Goal: Information Seeking & Learning: Find contact information

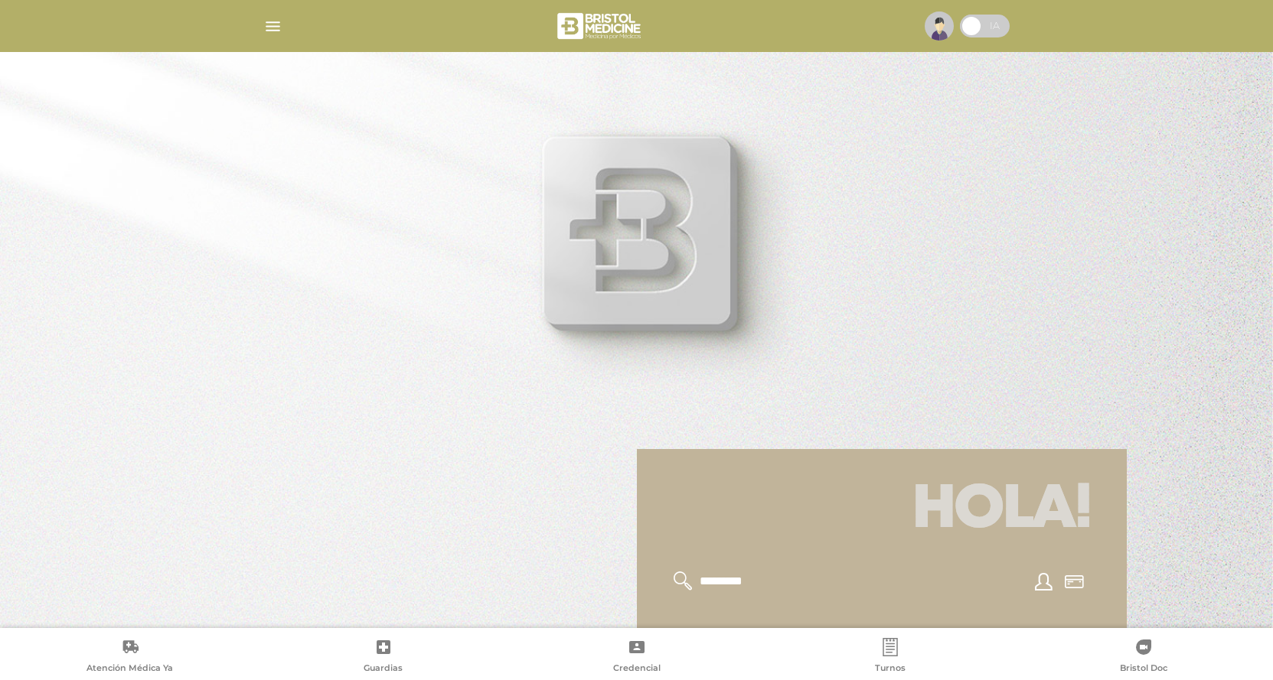
scroll to position [459, 0]
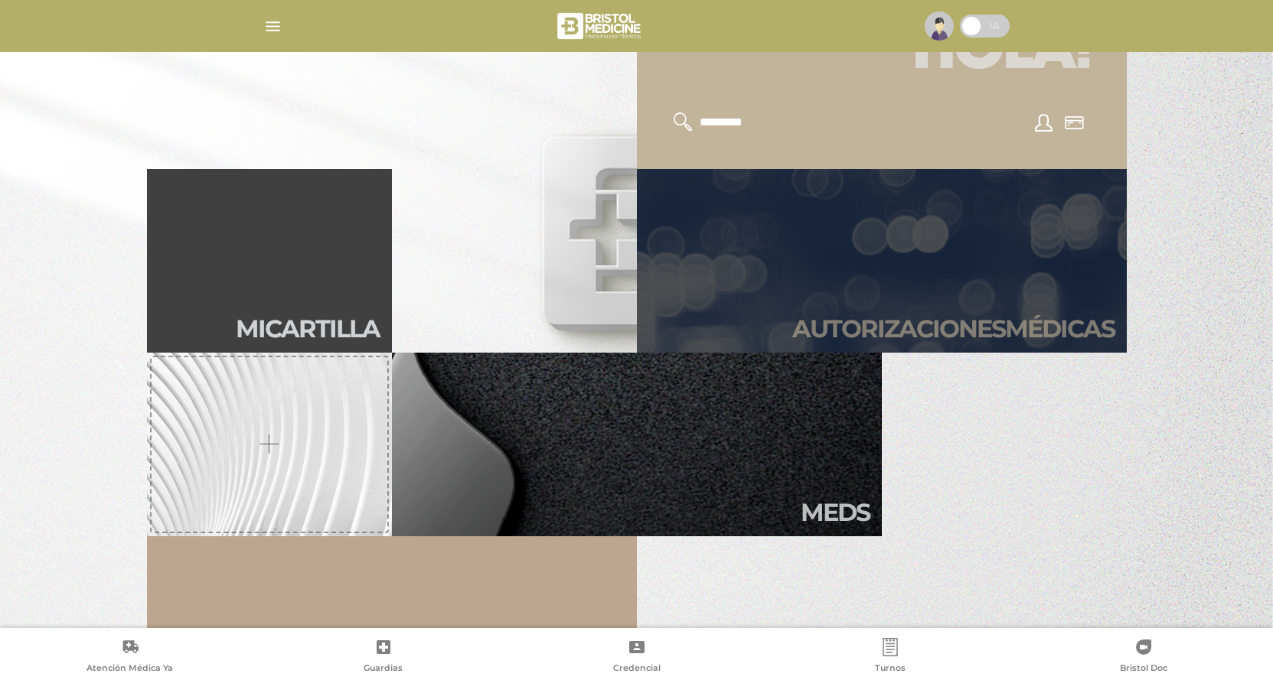
click at [909, 318] on h2 "Autori zaciones médicas" at bounding box center [953, 329] width 322 height 29
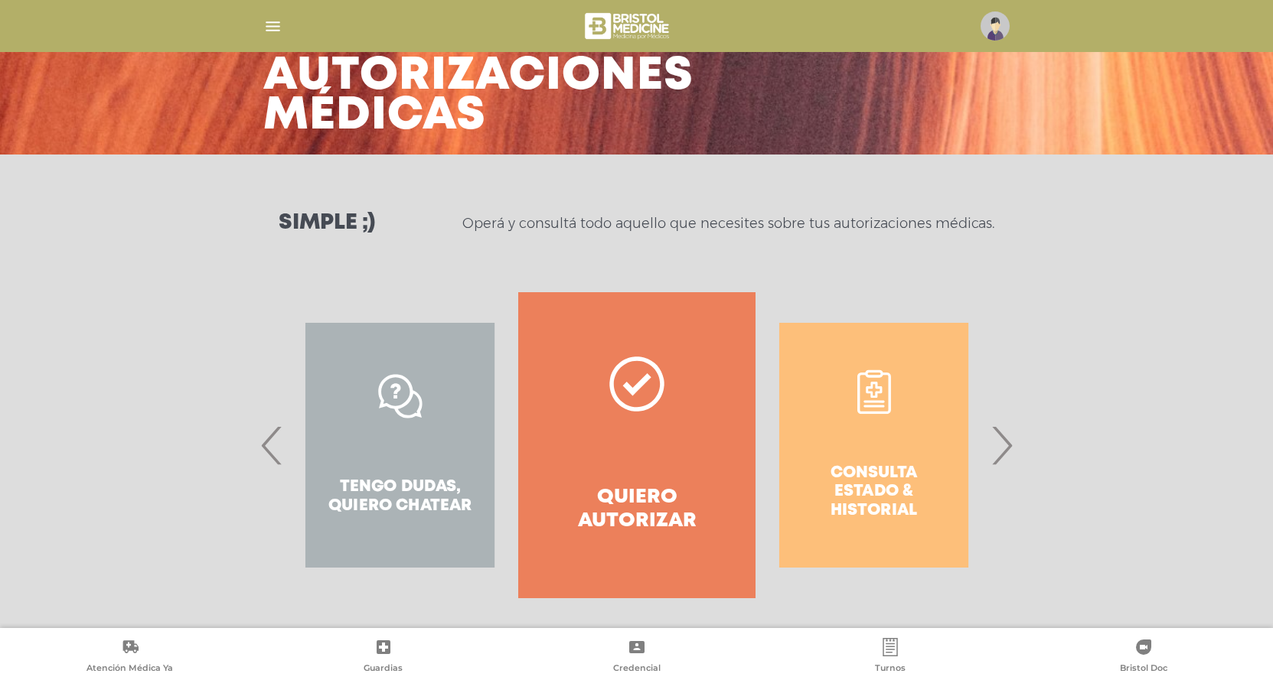
scroll to position [88, 0]
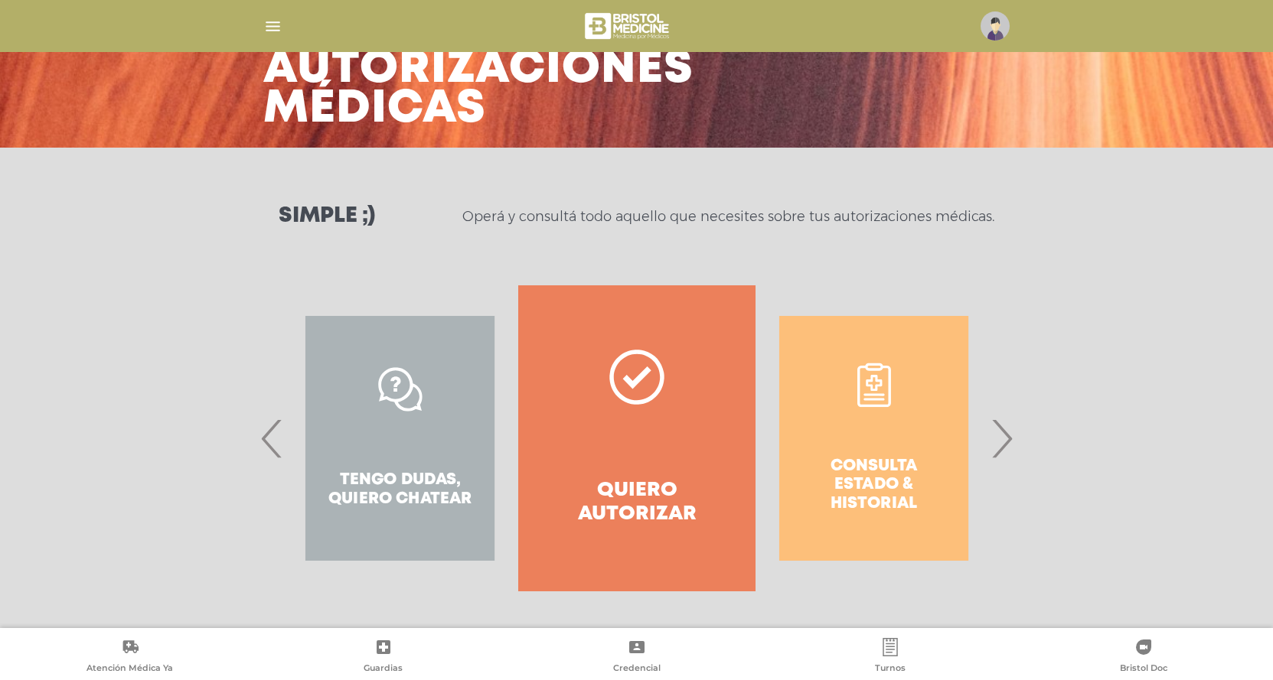
click at [1011, 455] on span "›" at bounding box center [1001, 438] width 30 height 83
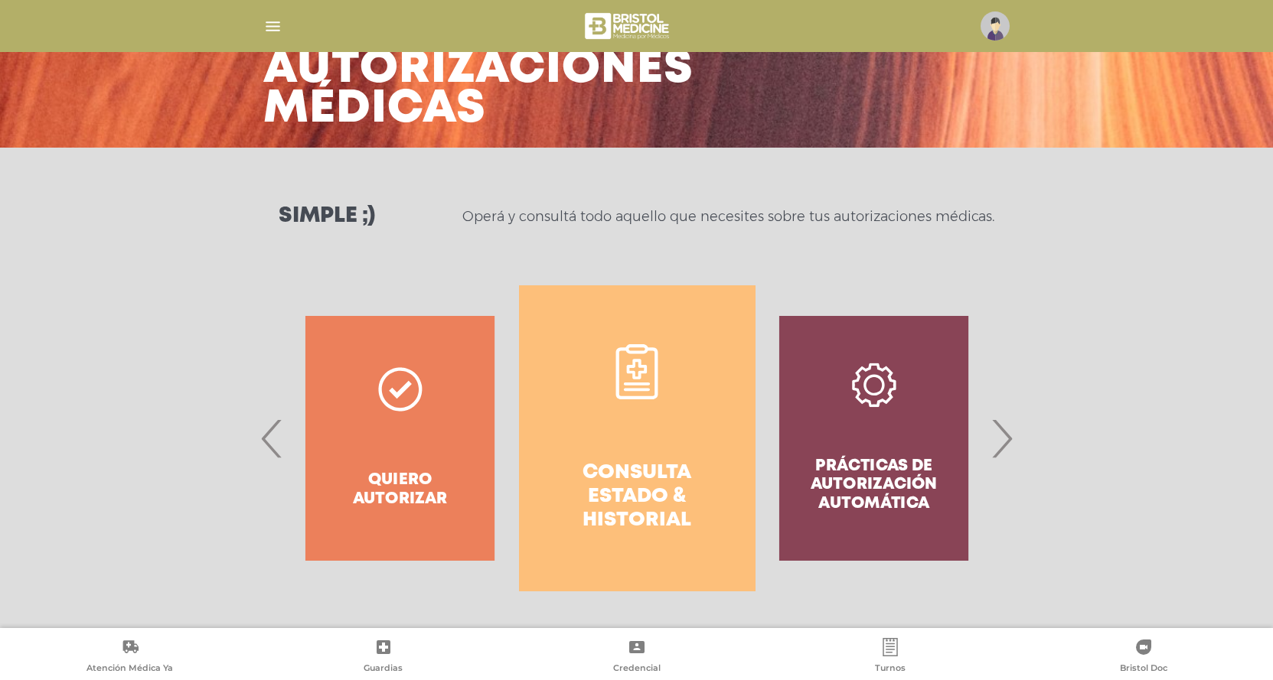
click at [1009, 445] on span "›" at bounding box center [1001, 438] width 30 height 83
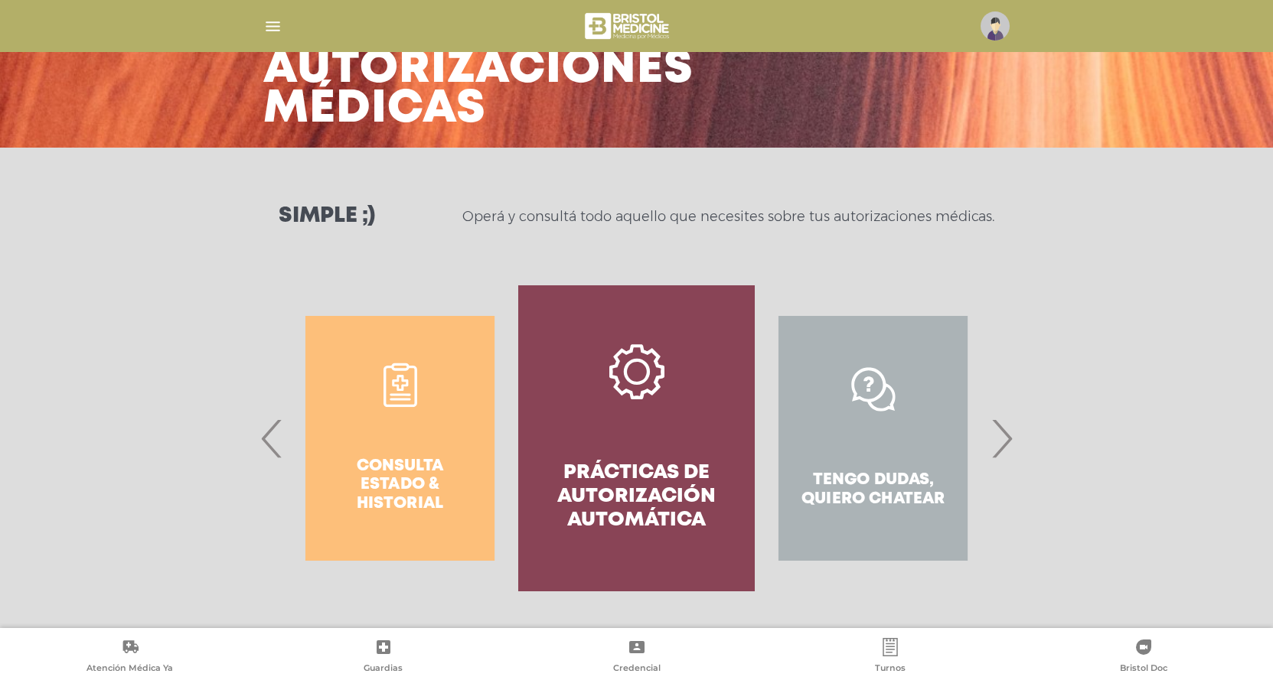
click at [683, 486] on h4 "Prácticas de autorización automática" at bounding box center [636, 497] width 181 height 72
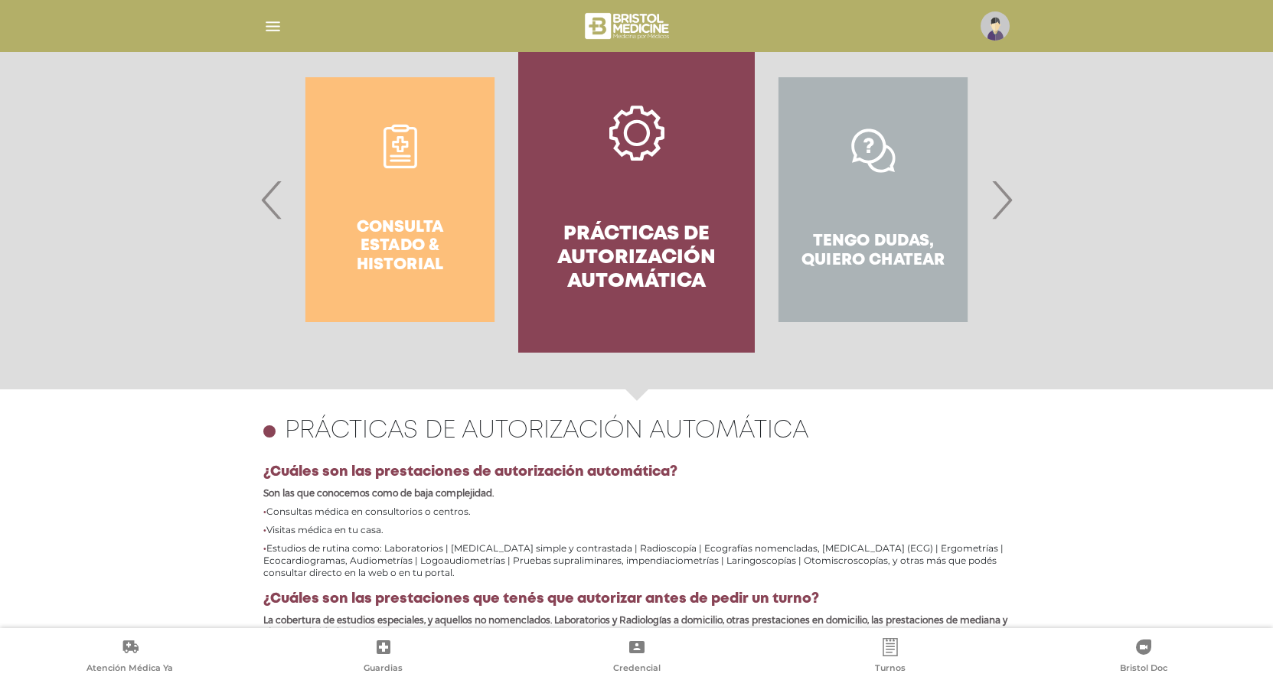
scroll to position [282, 0]
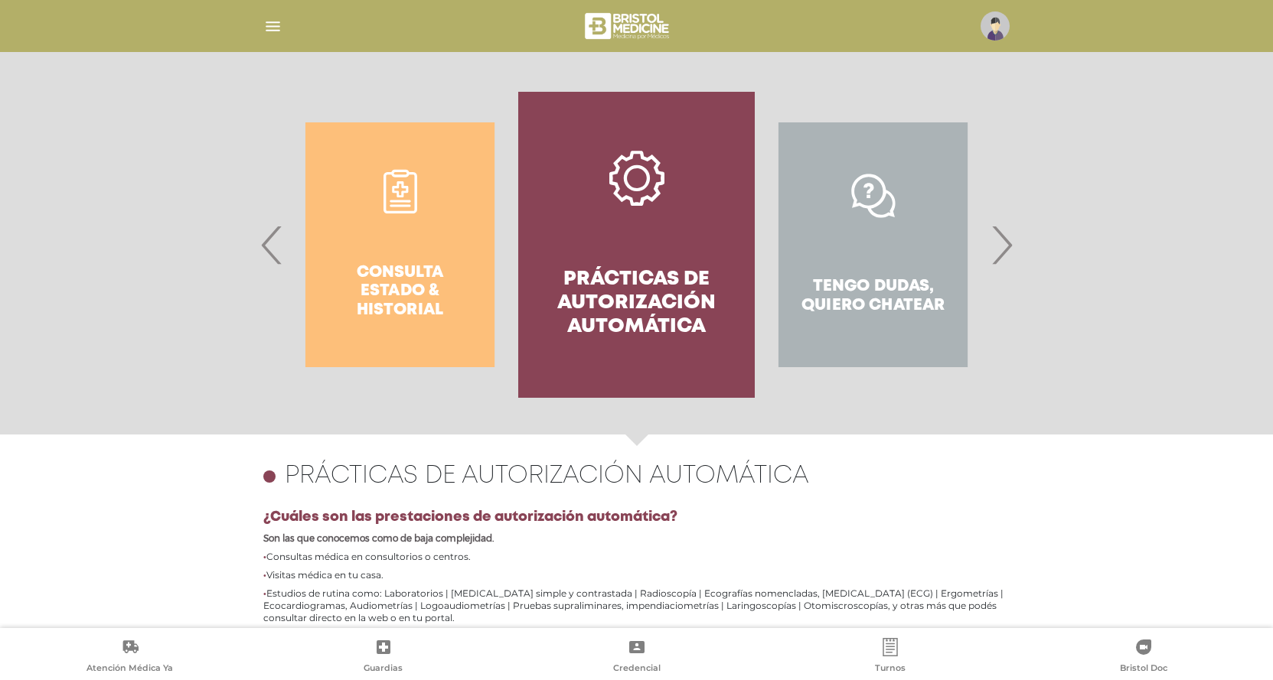
click at [1001, 248] on span "›" at bounding box center [1001, 245] width 30 height 83
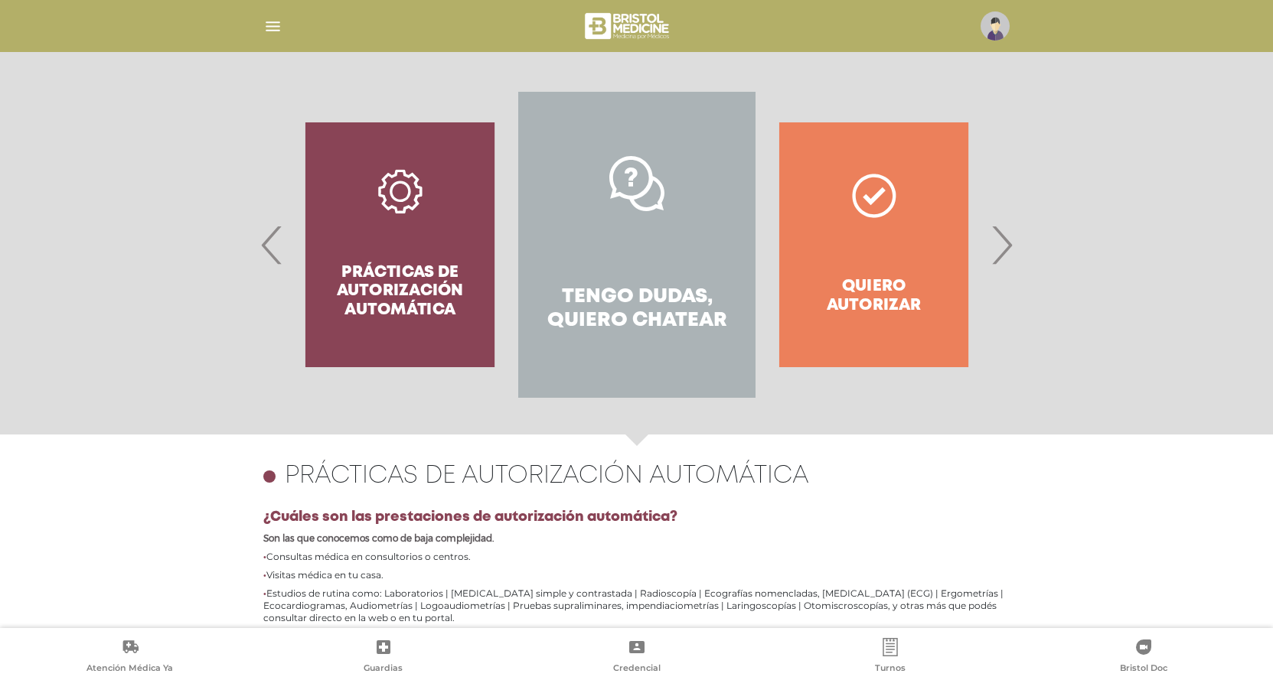
click at [1001, 248] on span "›" at bounding box center [1001, 245] width 30 height 83
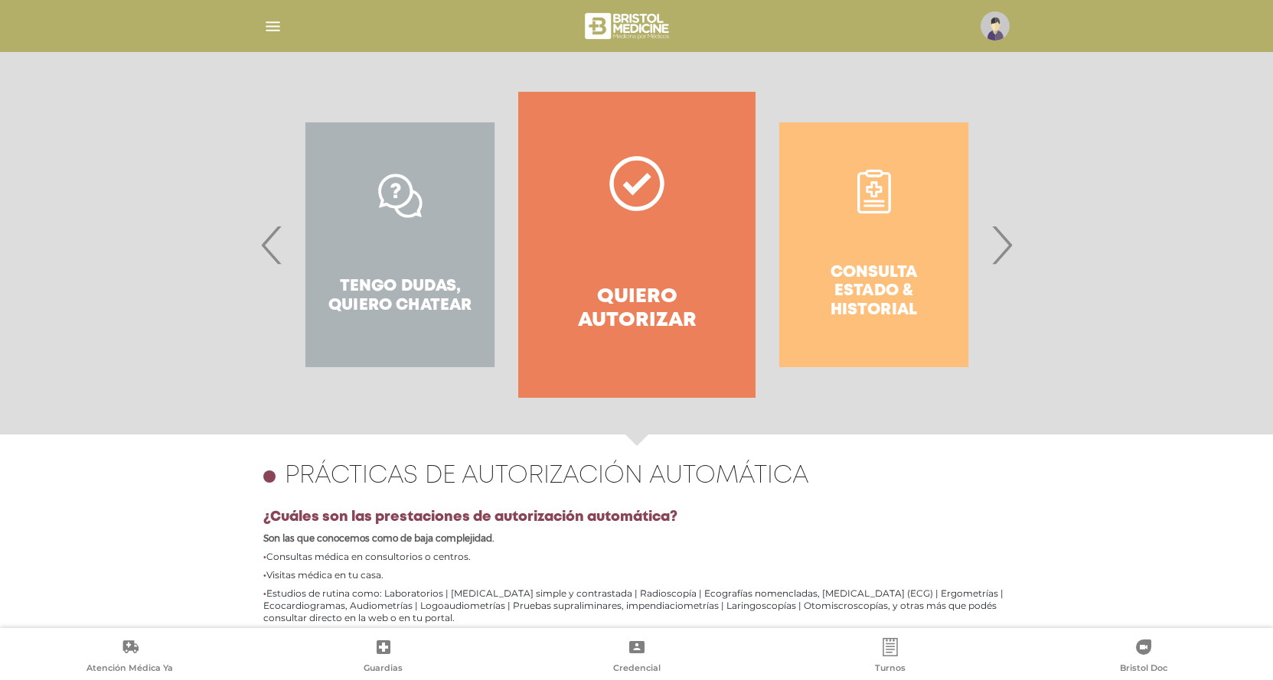
click at [1001, 248] on span "›" at bounding box center [1001, 245] width 30 height 83
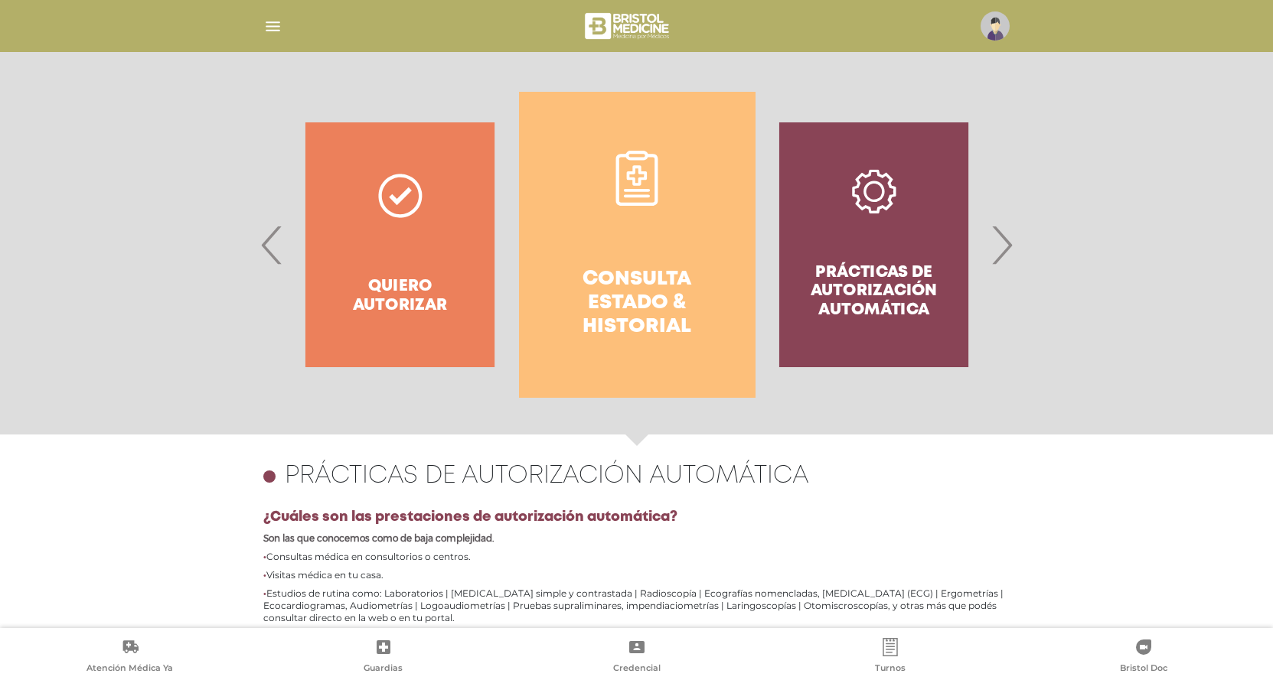
click at [629, 296] on h4 "Consulta estado & historial" at bounding box center [636, 304] width 181 height 72
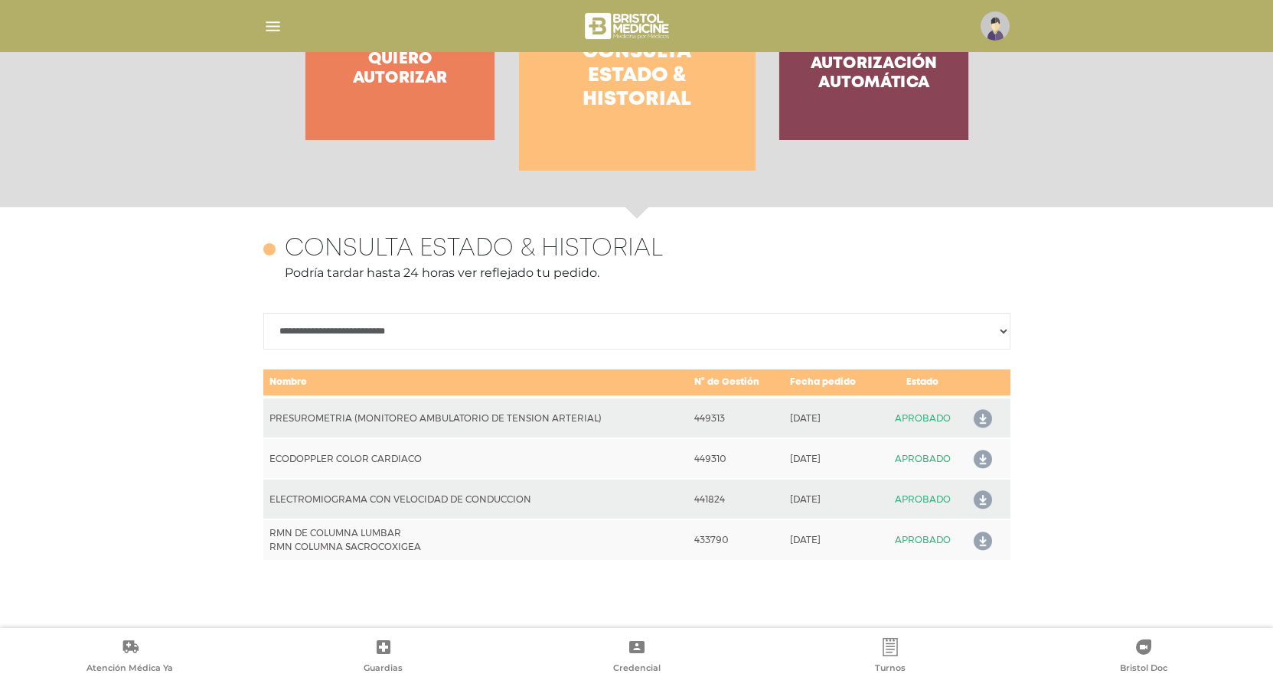
scroll to position [664, 0]
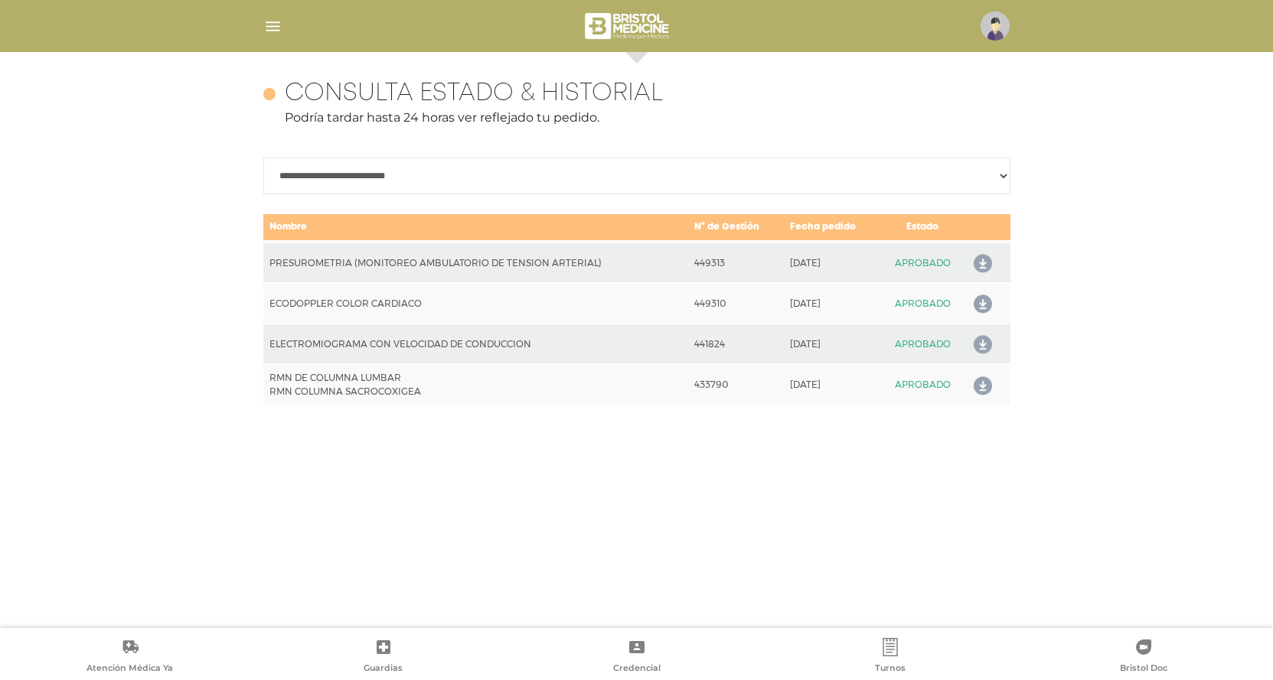
click at [986, 262] on icon at bounding box center [979, 264] width 24 height 24
click at [272, 21] on img "button" at bounding box center [272, 26] width 19 height 19
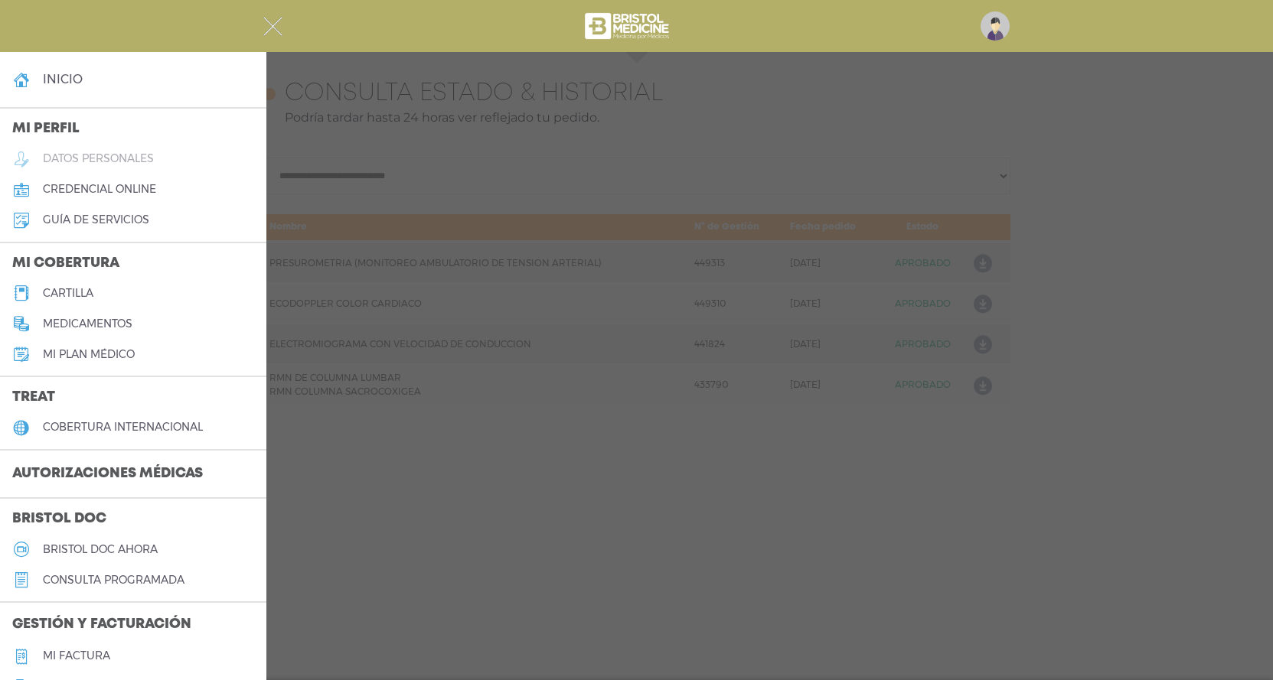
click at [138, 153] on h5 "datos personales" at bounding box center [98, 158] width 111 height 13
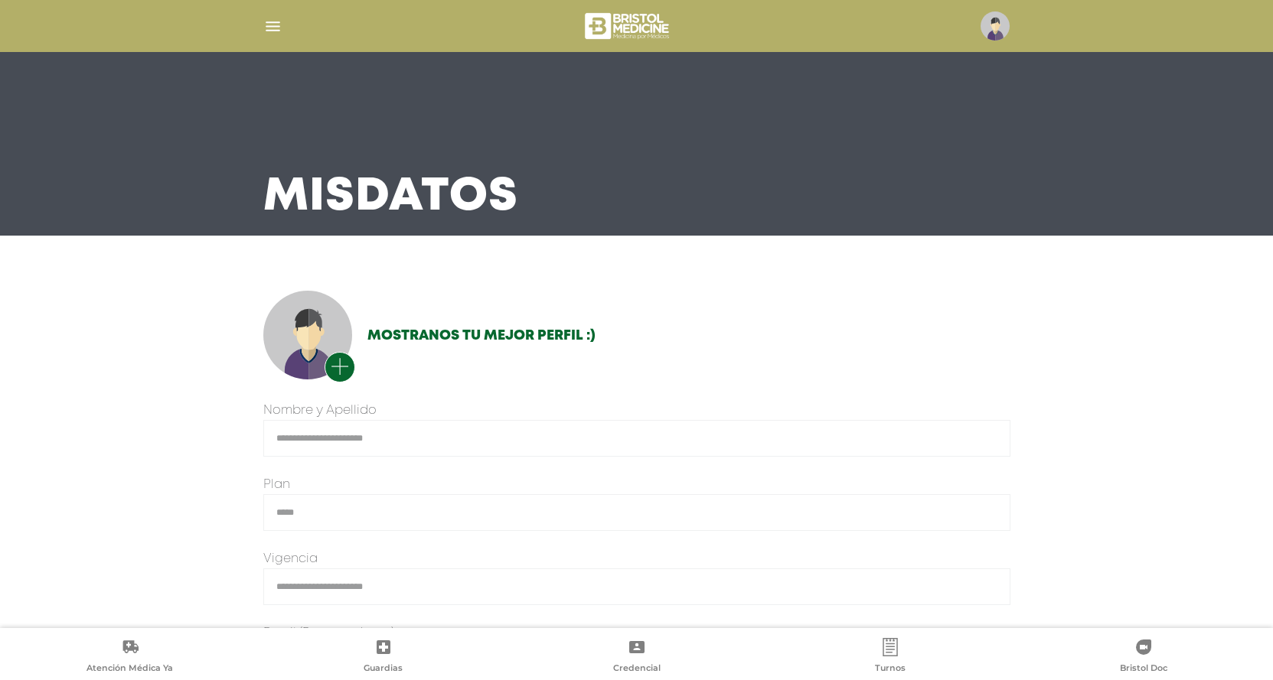
click at [266, 32] on img "button" at bounding box center [272, 26] width 19 height 19
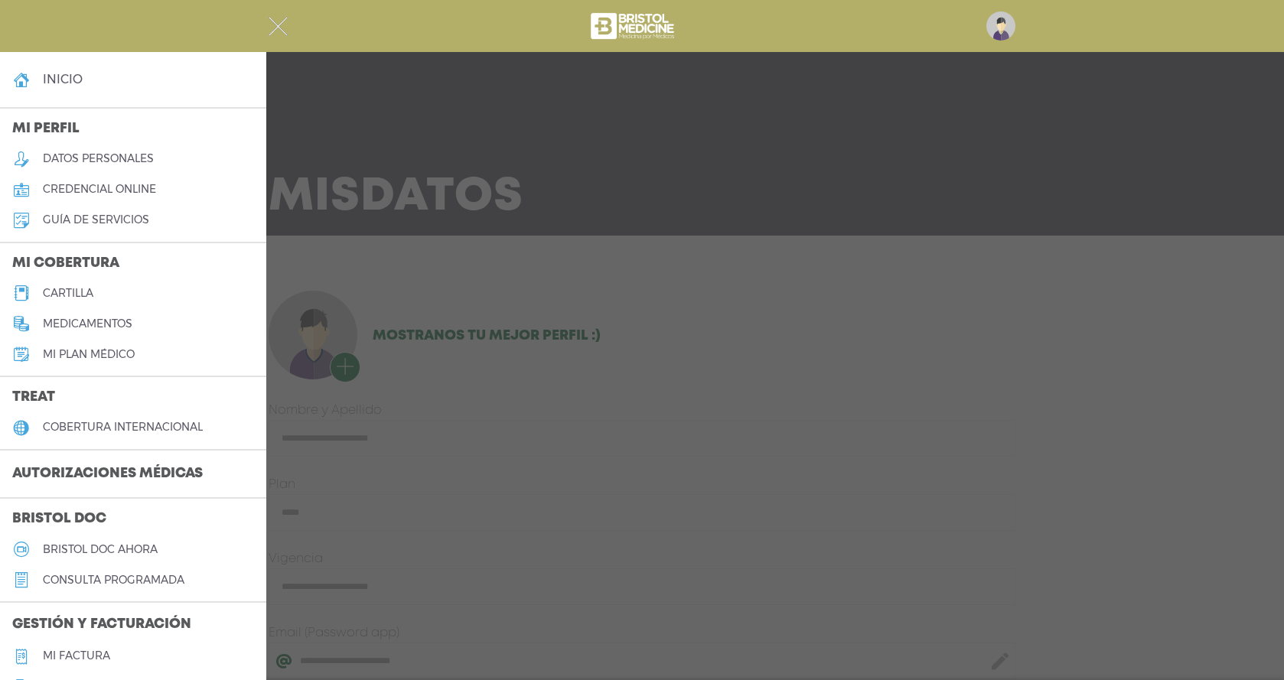
click at [137, 192] on h5 "credencial online" at bounding box center [99, 189] width 113 height 13
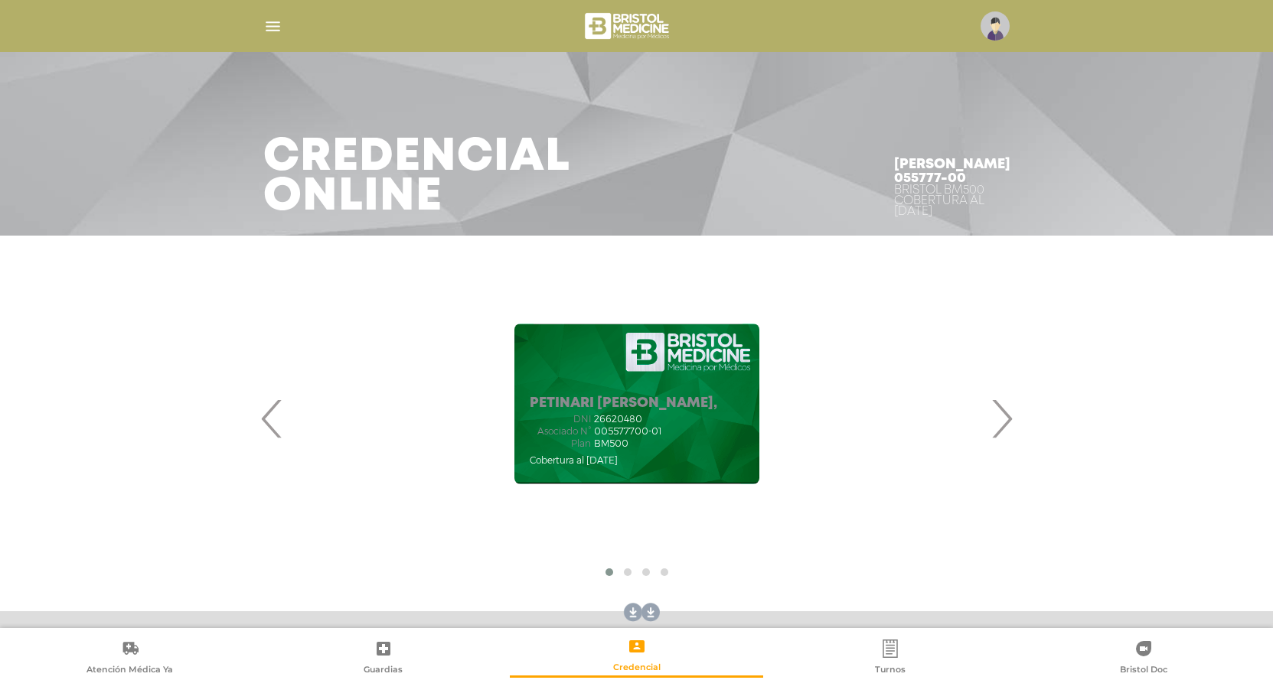
click at [1009, 411] on span "›" at bounding box center [1001, 418] width 30 height 83
click at [1010, 411] on span "›" at bounding box center [1001, 418] width 30 height 83
click at [1022, 422] on div "PETINARI JULIAN ROBERTO, DNI 26620480 Asociado N° 005577700-01 Plan ‹ ›" at bounding box center [637, 418] width 784 height 334
click at [269, 434] on span "‹" at bounding box center [272, 418] width 30 height 83
click at [269, 432] on span "‹" at bounding box center [272, 418] width 30 height 83
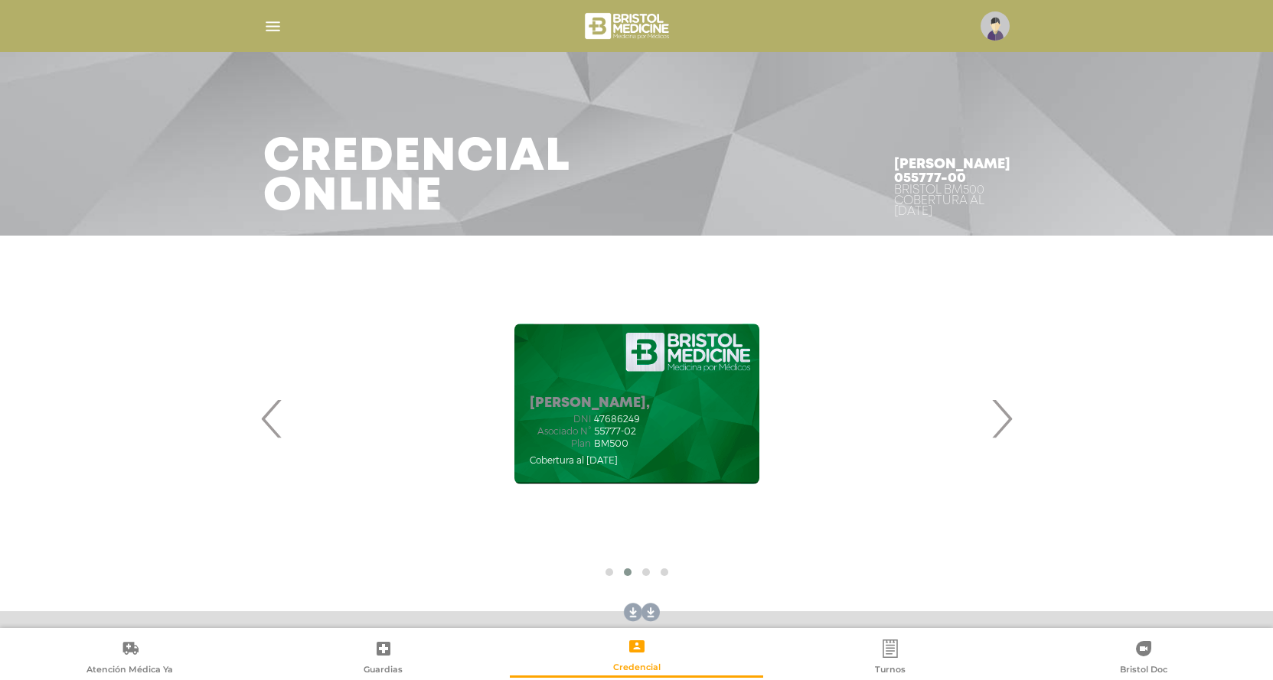
click at [269, 432] on span "‹" at bounding box center [272, 418] width 30 height 83
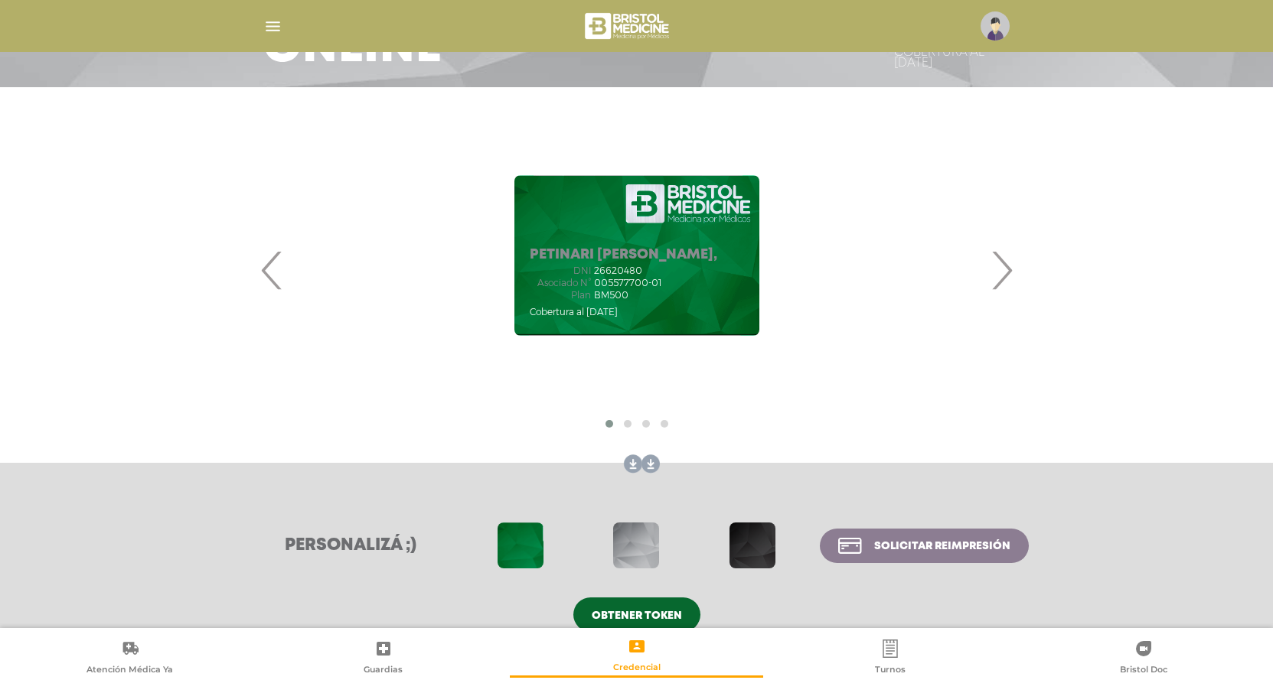
scroll to position [174, 0]
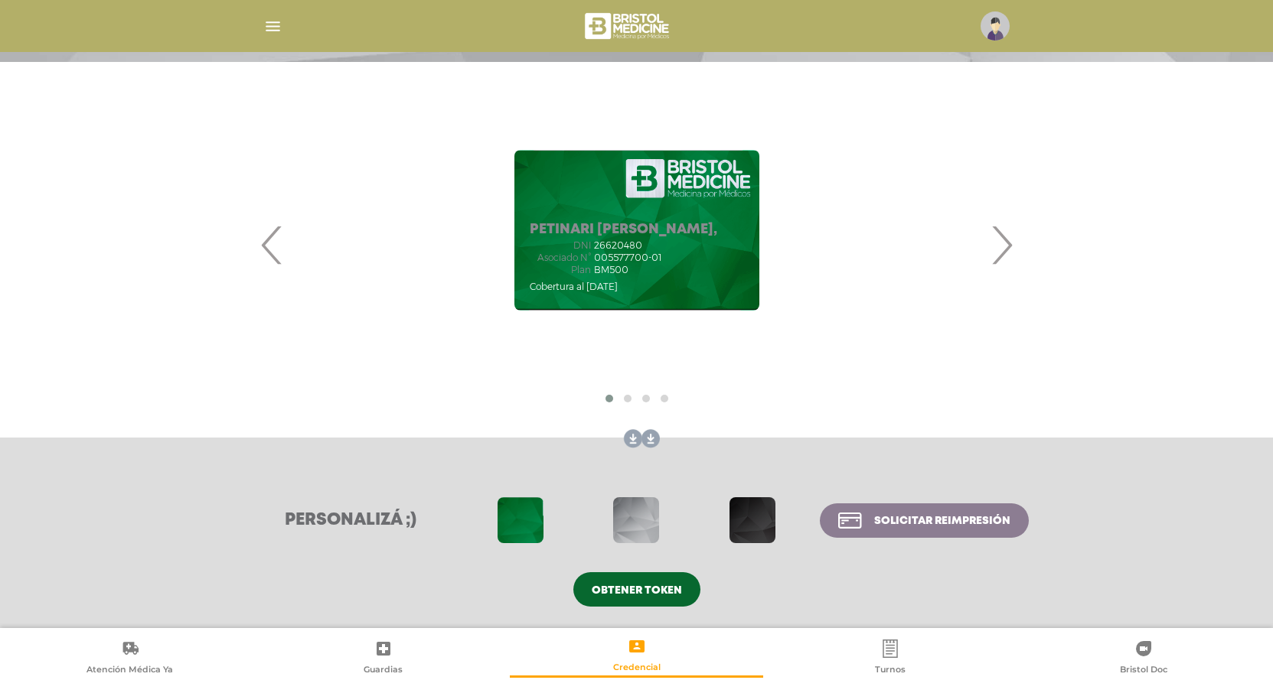
click at [650, 529] on span at bounding box center [636, 520] width 46 height 46
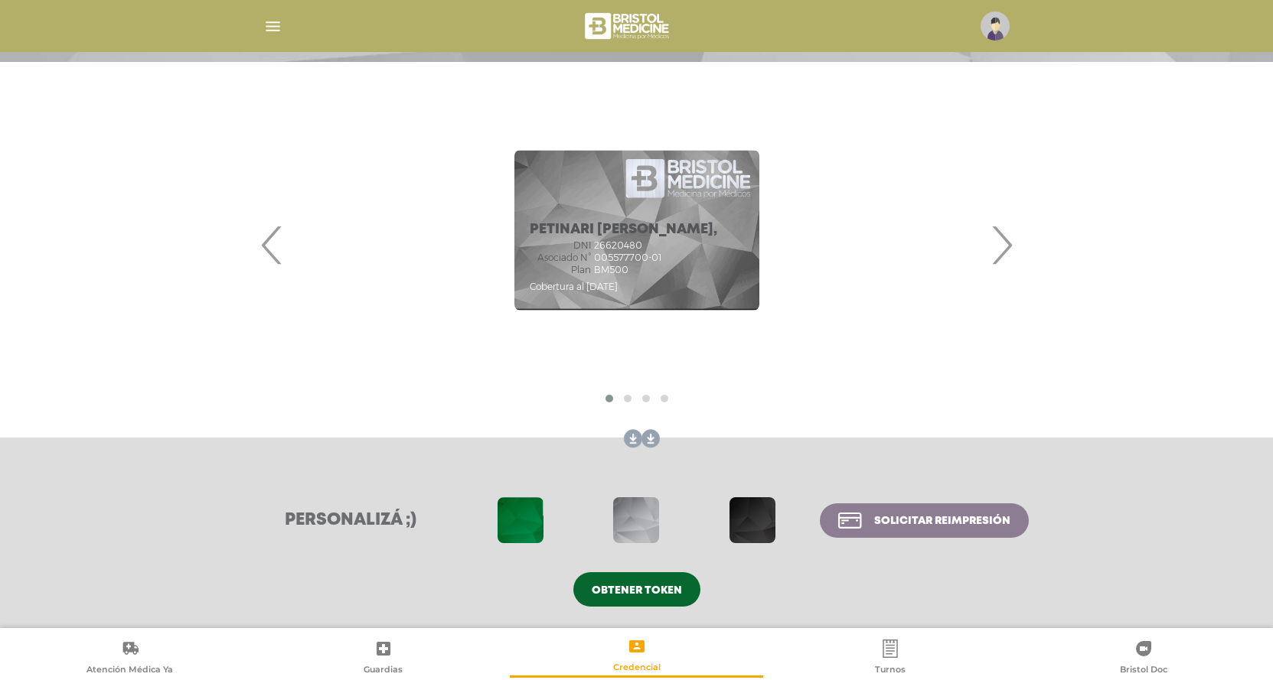
click at [631, 442] on link at bounding box center [630, 439] width 24 height 24
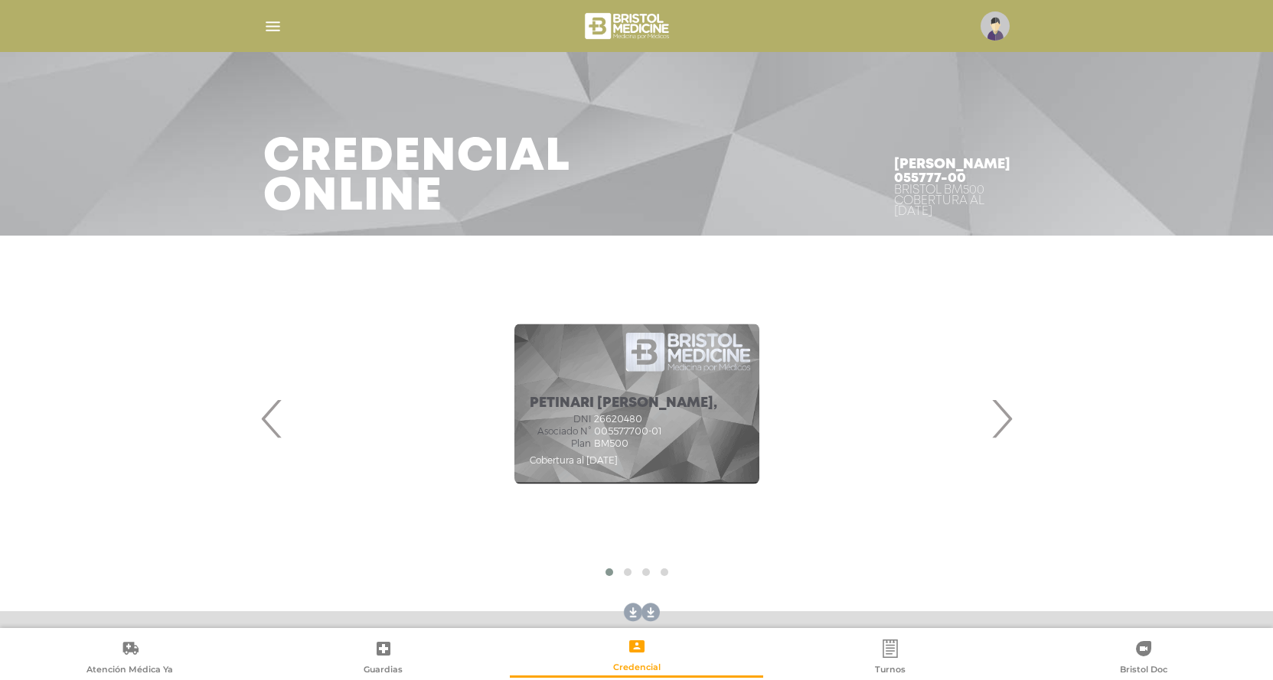
click at [262, 20] on div at bounding box center [637, 26] width 784 height 37
click at [268, 22] on img "button" at bounding box center [272, 26] width 19 height 19
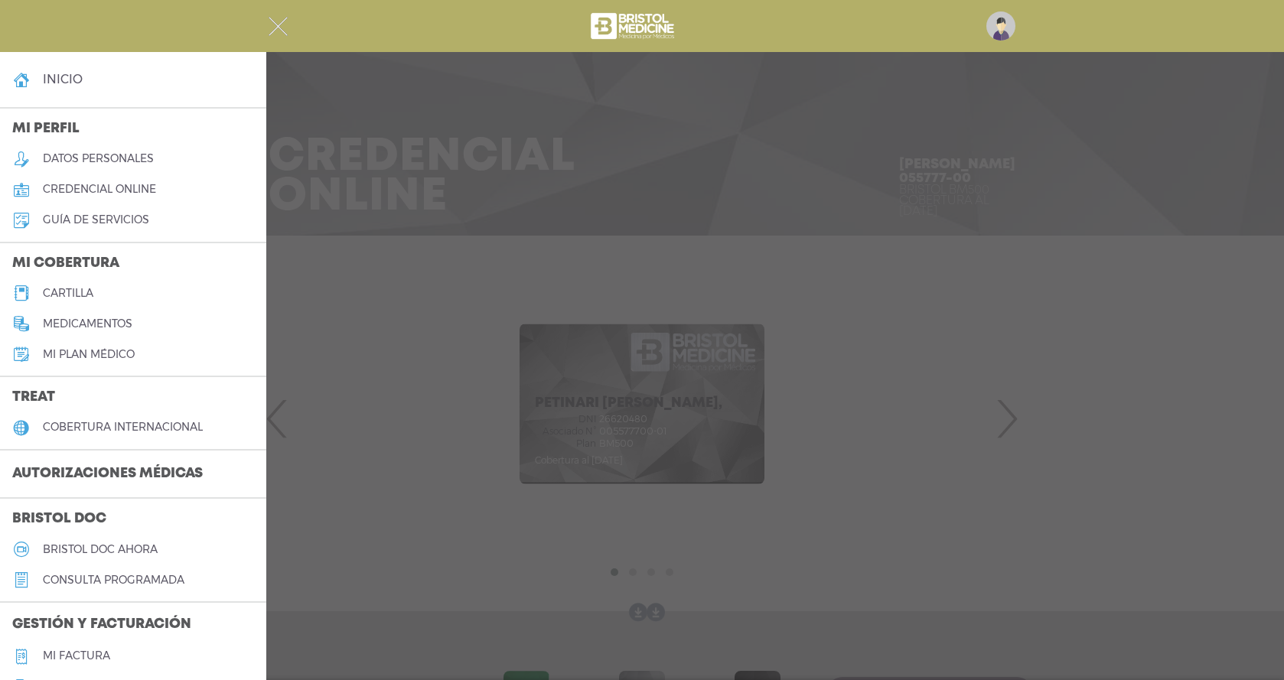
click at [74, 293] on h5 "cartilla" at bounding box center [68, 293] width 51 height 13
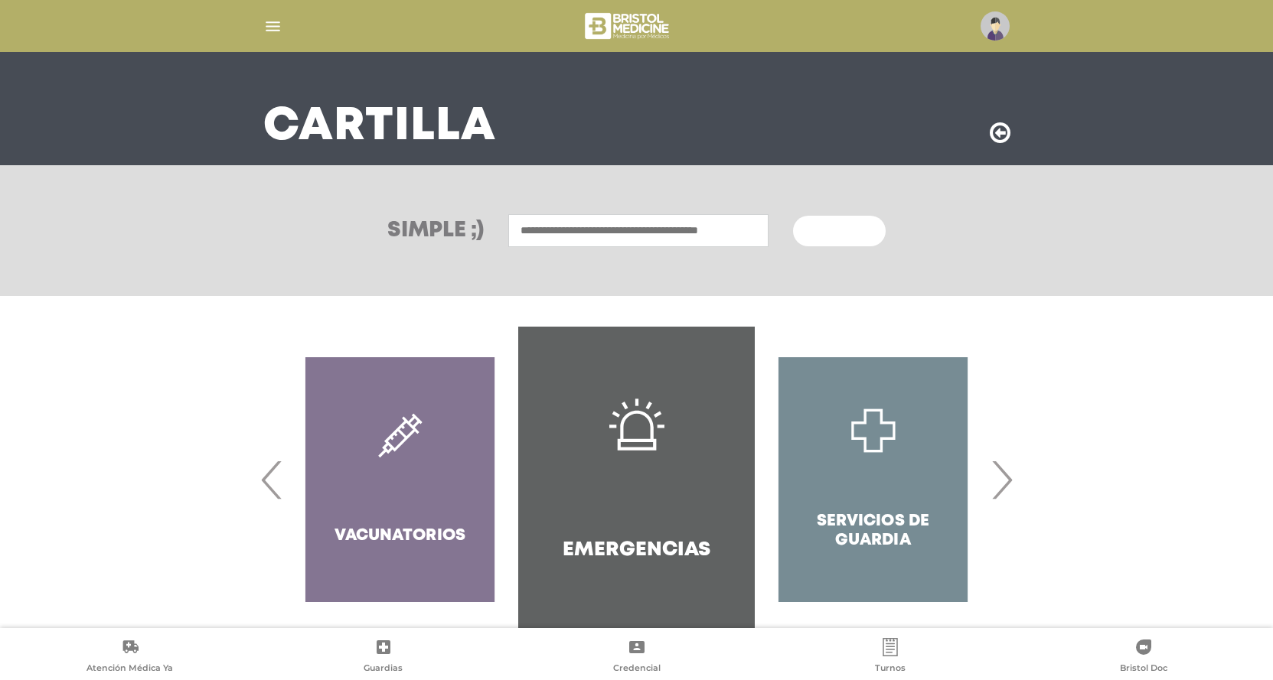
scroll to position [106, 0]
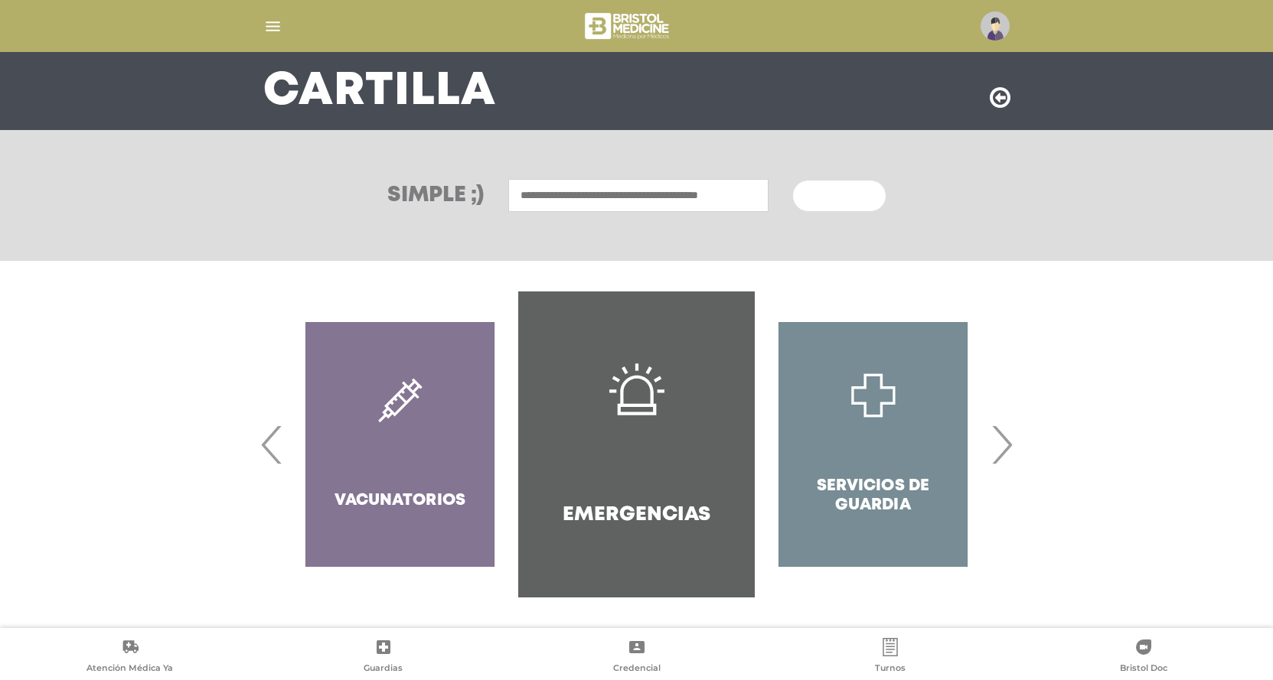
click at [569, 202] on input "text" at bounding box center [638, 195] width 260 height 33
type input "**********"
click at [813, 199] on span "Buscar" at bounding box center [833, 196] width 44 height 11
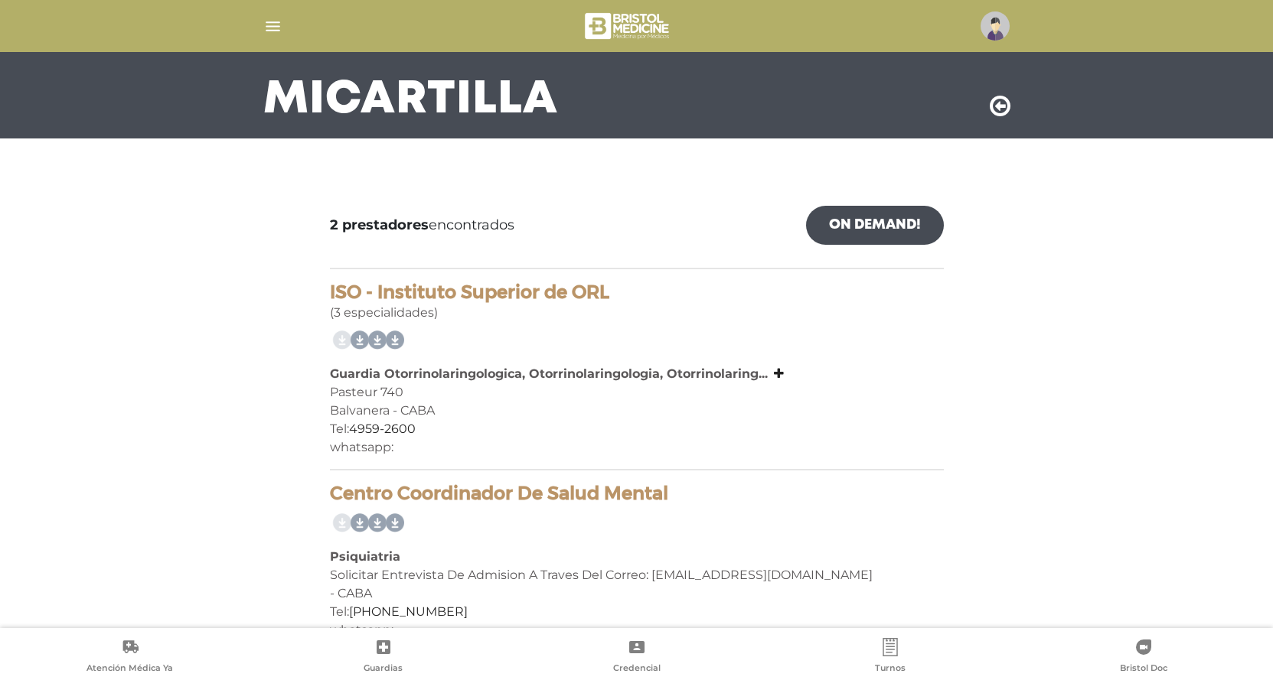
scroll to position [135, 0]
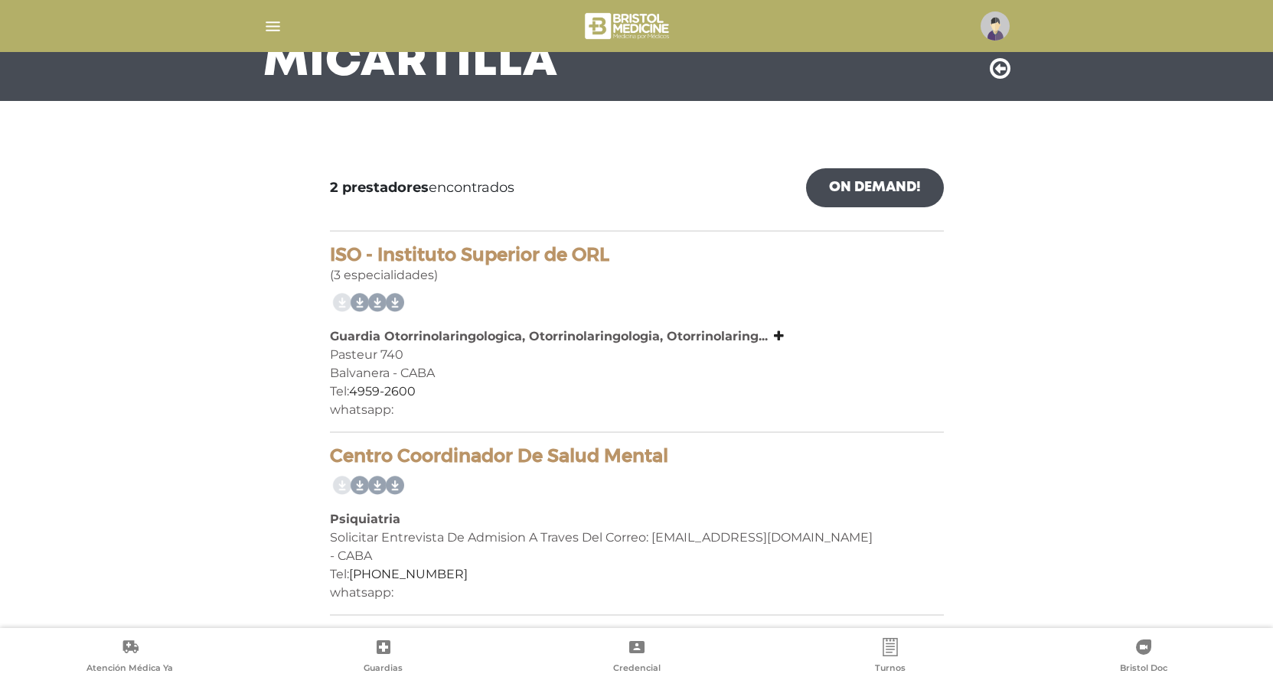
click at [360, 519] on b "Psiquiatria" at bounding box center [365, 519] width 70 height 15
click at [386, 578] on link "[PHONE_NUMBER]" at bounding box center [408, 574] width 119 height 15
click at [379, 595] on div "whatsapp:" at bounding box center [637, 593] width 614 height 18
click at [394, 593] on div "whatsapp:" at bounding box center [637, 593] width 614 height 18
click at [386, 576] on link "[PHONE_NUMBER]" at bounding box center [408, 574] width 119 height 15
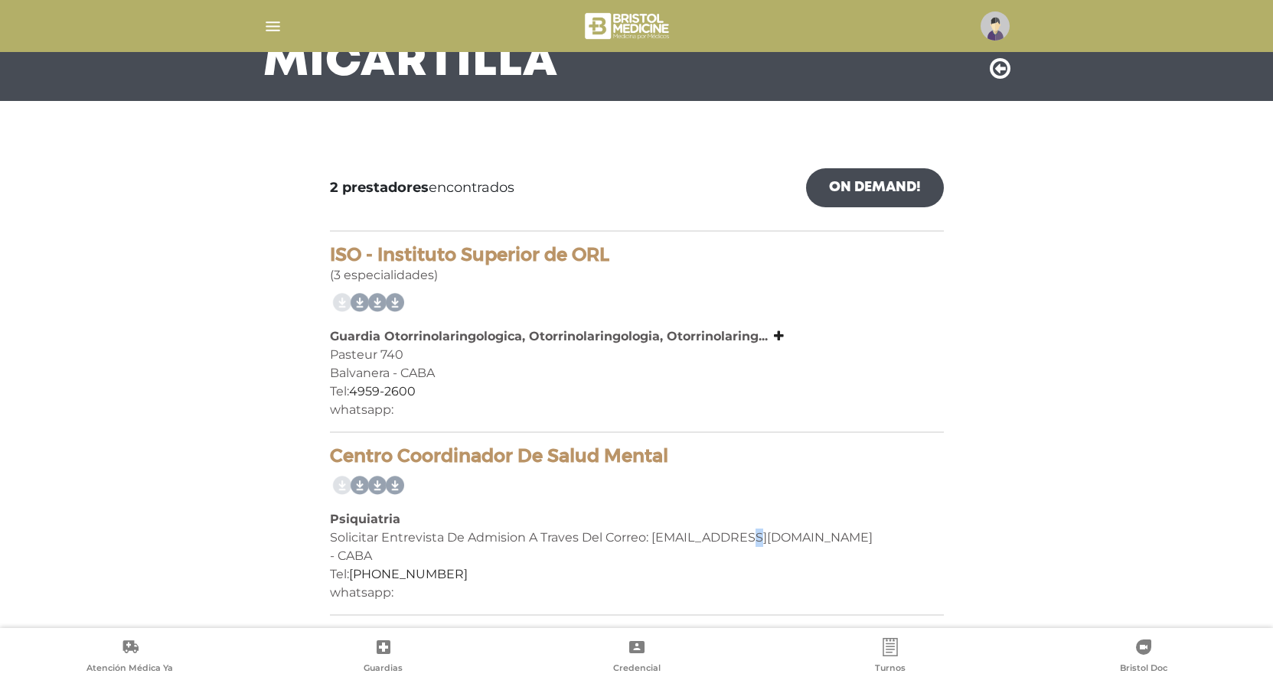
click at [739, 537] on div "Solicitar Entrevista De Admision A Traves Del Correo: [EMAIL_ADDRESS][DOMAIN_NA…" at bounding box center [637, 538] width 614 height 18
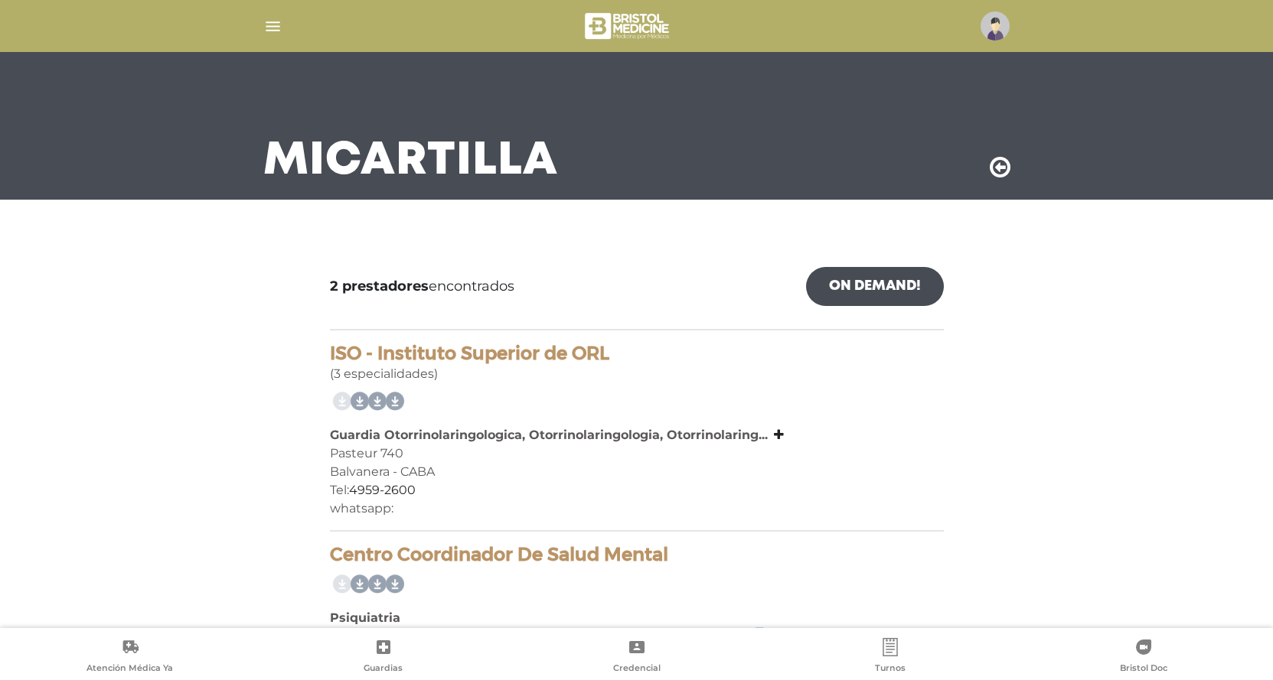
scroll to position [0, 0]
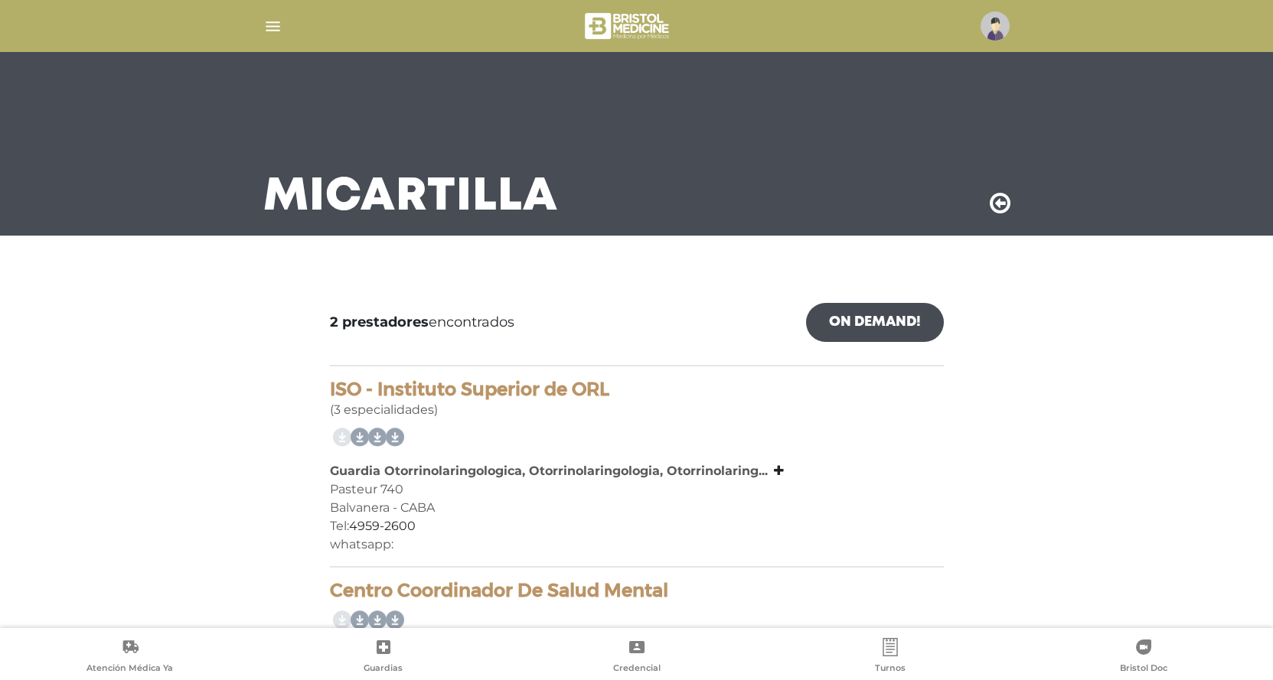
click at [274, 26] on img "button" at bounding box center [272, 26] width 19 height 19
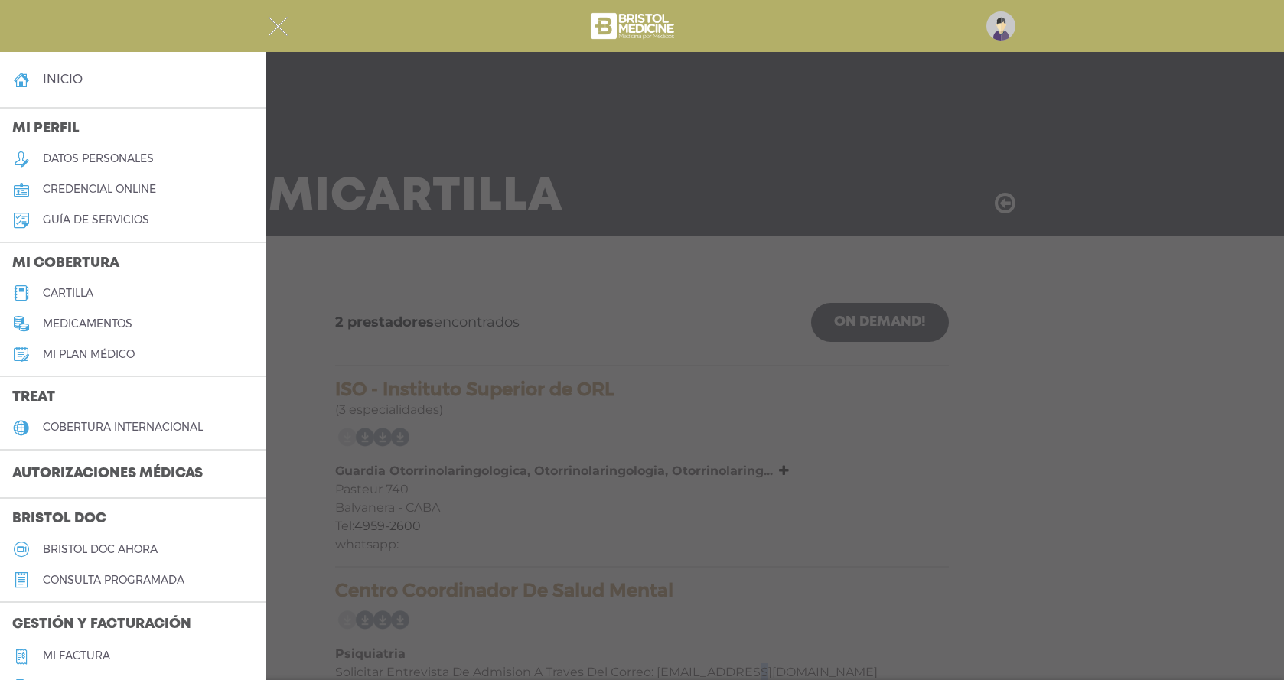
click at [97, 83] on link "inicio" at bounding box center [133, 79] width 266 height 31
